Goal: Task Accomplishment & Management: Complete application form

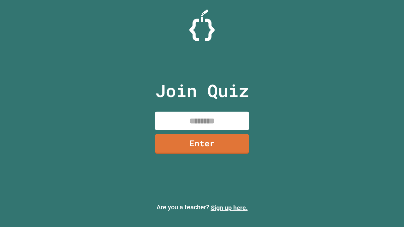
click at [229, 208] on link "Sign up here." at bounding box center [229, 208] width 37 height 8
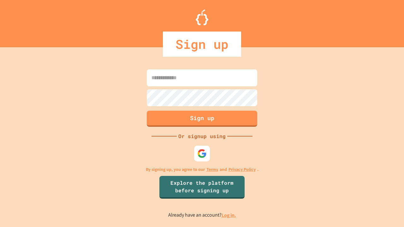
click at [229, 215] on link "Log in." at bounding box center [229, 215] width 15 height 7
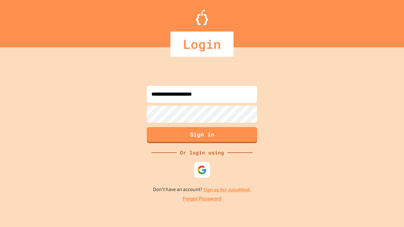
type input "**********"
